Goal: Information Seeking & Learning: Learn about a topic

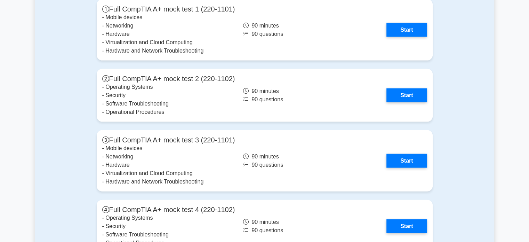
scroll to position [1520, 0]
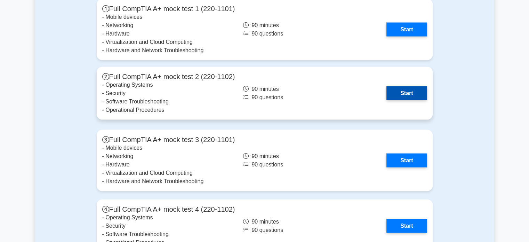
click at [386, 86] on link "Start" at bounding box center [406, 93] width 40 height 14
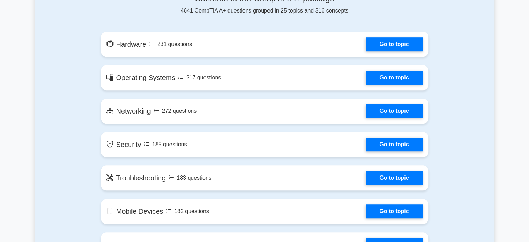
scroll to position [379, 0]
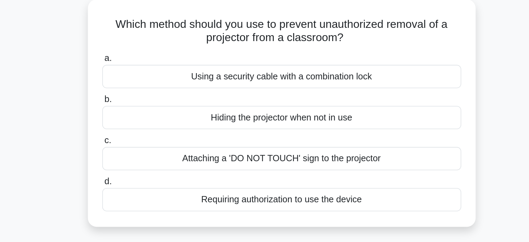
click at [199, 105] on label "b. Hiding the projector when not in use" at bounding box center [264, 108] width 225 height 23
click at [152, 104] on input "b. Hiding the projector when not in use" at bounding box center [152, 101] width 0 height 5
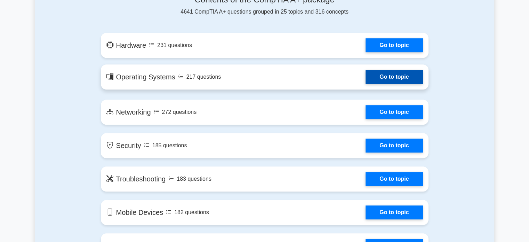
click at [373, 81] on link "Go to topic" at bounding box center [393, 77] width 57 height 14
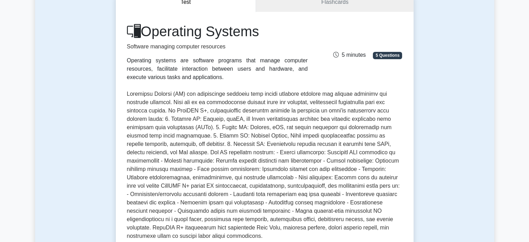
scroll to position [76, 0]
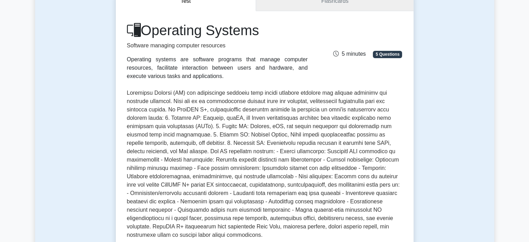
click at [348, 5] on link "Flashcards" at bounding box center [334, 1] width 157 height 20
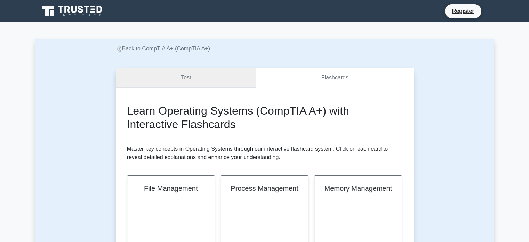
click at [208, 81] on link "Test" at bounding box center [186, 78] width 140 height 20
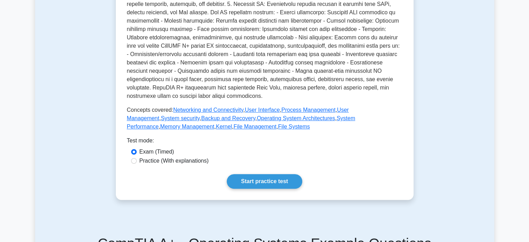
scroll to position [218, 0]
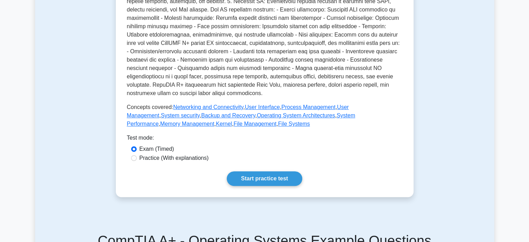
click at [180, 157] on label "Practice (With explanations)" at bounding box center [173, 158] width 69 height 8
click at [137, 157] on input "Practice (With explanations)" at bounding box center [134, 158] width 6 height 6
radio input "true"
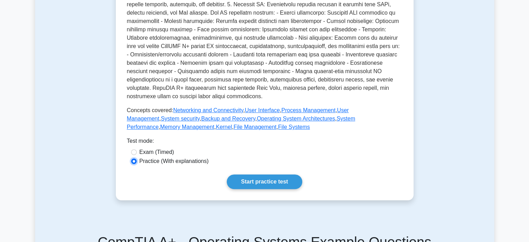
scroll to position [220, 0]
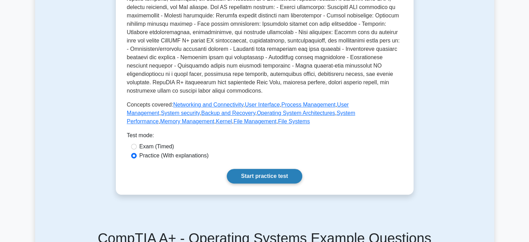
click at [280, 172] on link "Start practice test" at bounding box center [264, 176] width 75 height 15
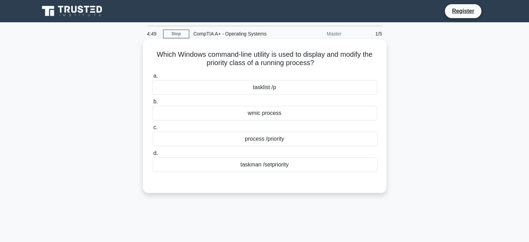
click at [298, 111] on div "wmic process" at bounding box center [264, 113] width 225 height 15
click at [152, 104] on input "b. wmic process" at bounding box center [152, 101] width 0 height 5
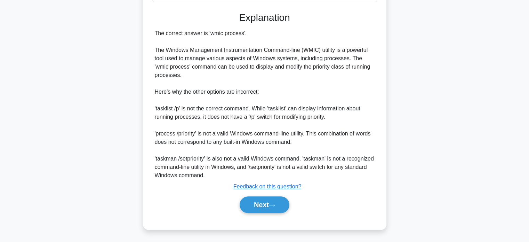
scroll to position [170, 0]
click at [259, 209] on button "Next" at bounding box center [264, 204] width 50 height 17
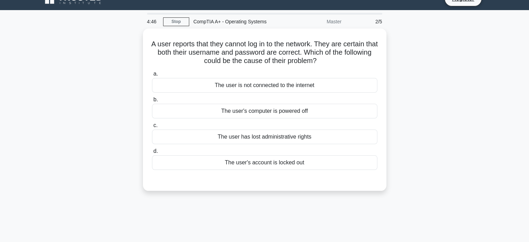
scroll to position [9, 0]
